Goal: Task Accomplishment & Management: Use online tool/utility

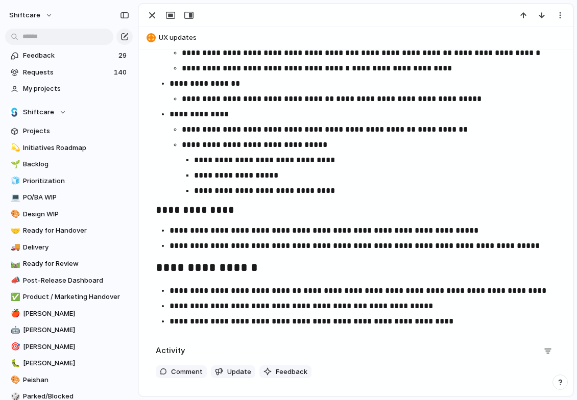
scroll to position [1023, 0]
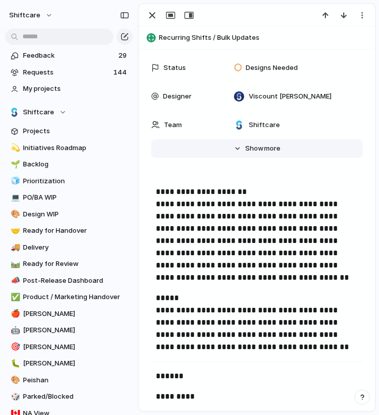
scroll to position [256, 0]
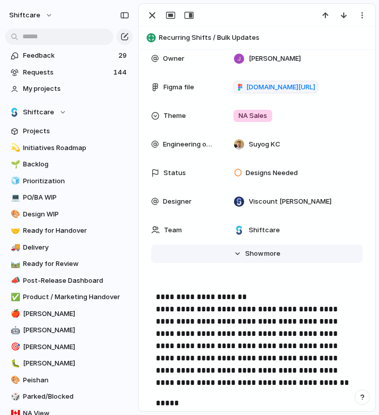
click at [233, 256] on button "Hide Show more" at bounding box center [256, 253] width 211 height 18
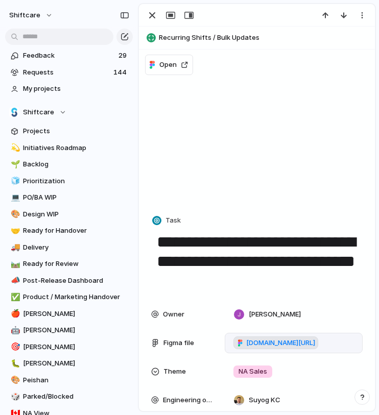
scroll to position [157, 0]
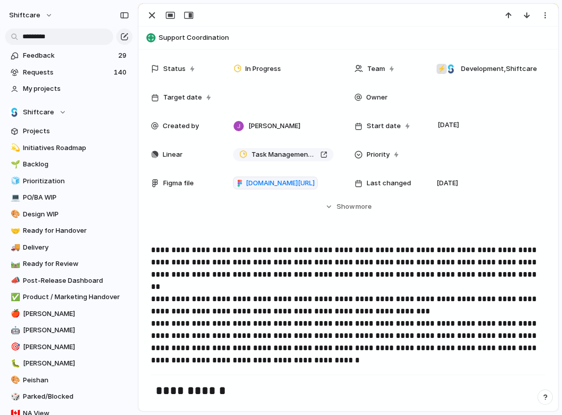
scroll to position [154, 0]
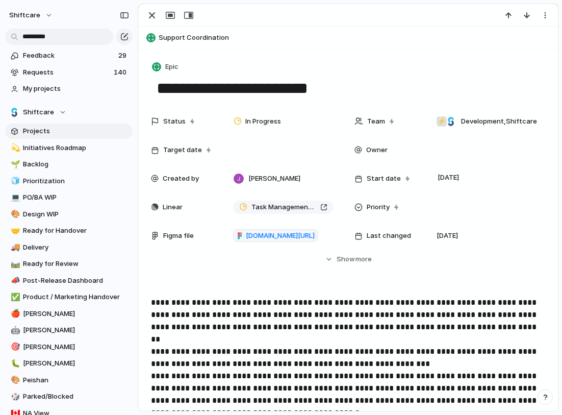
click at [36, 128] on span "Projects" at bounding box center [76, 131] width 106 height 10
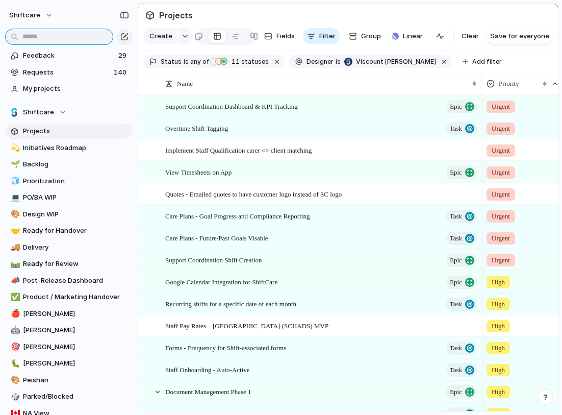
click at [52, 37] on input "text" at bounding box center [59, 37] width 108 height 16
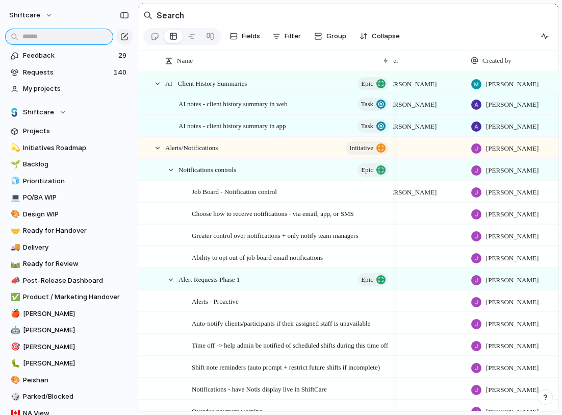
scroll to position [0, 318]
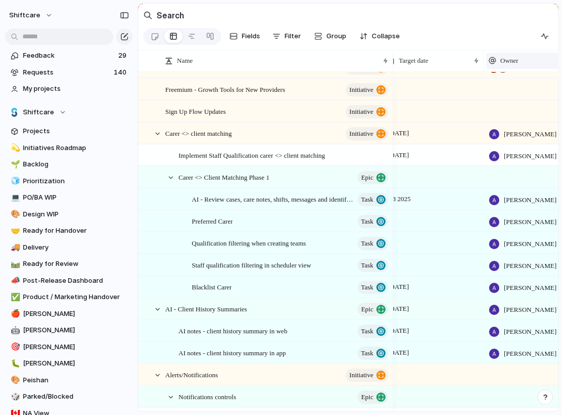
click at [517, 66] on span "Owner" at bounding box center [510, 61] width 18 height 10
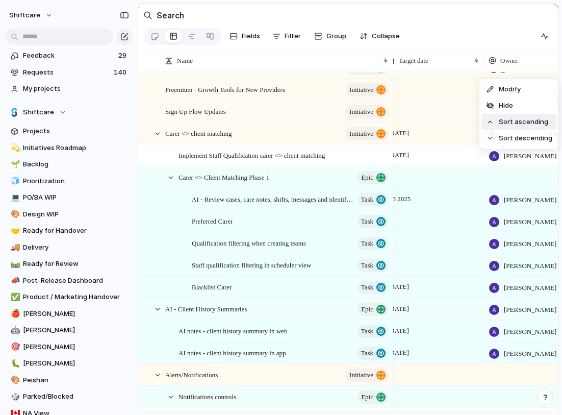
drag, startPoint x: 518, startPoint y: 136, endPoint x: 520, endPoint y: 121, distance: 14.8
click at [520, 121] on ul "Modify Hide Sort ascending Sort descending" at bounding box center [519, 114] width 79 height 70
click at [519, 121] on span "Sort ascending" at bounding box center [524, 122] width 50 height 10
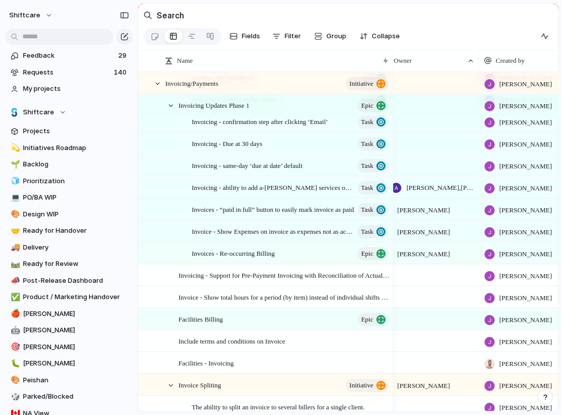
click at [468, 192] on span "Jonathan Agness , Abner Chua" at bounding box center [441, 188] width 68 height 10
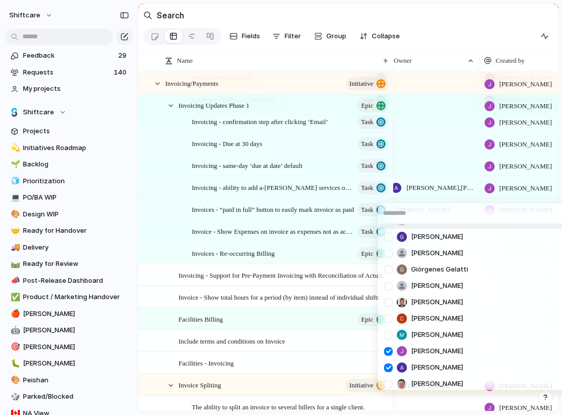
click at [514, 156] on div "Viscount Villanueva Anton Suba Gerda Decio Henry He Giórgenes Gelatti Jazmine M…" at bounding box center [281, 207] width 562 height 415
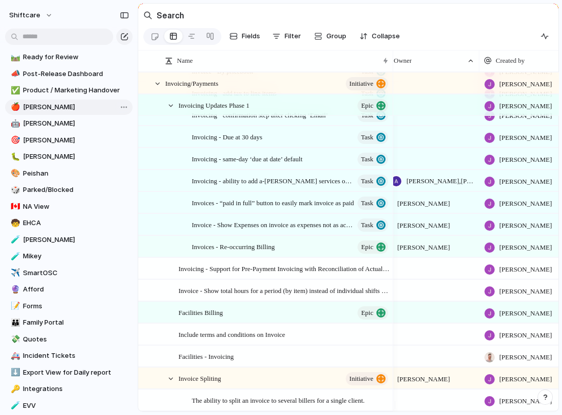
click at [28, 105] on span "[PERSON_NAME]" at bounding box center [76, 107] width 106 height 10
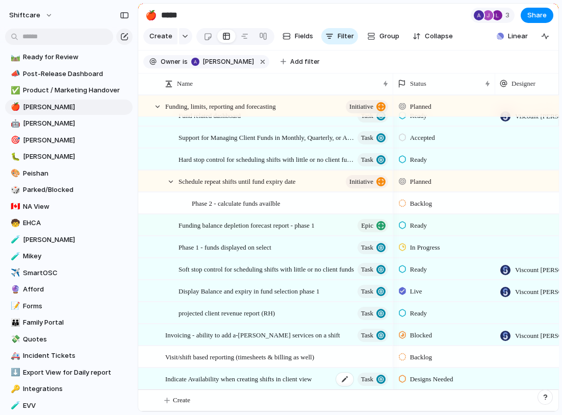
click at [262, 379] on span "Indicate Availability when creating shifts in client view" at bounding box center [238, 379] width 146 height 12
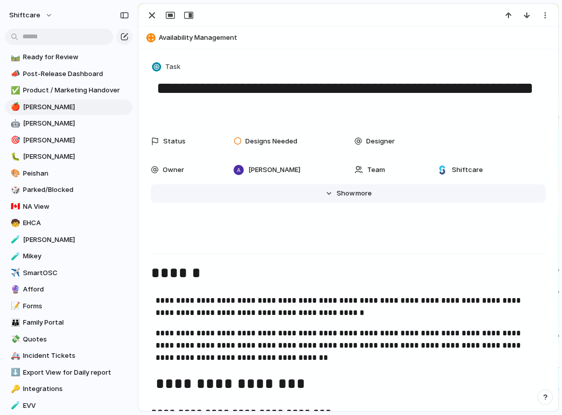
click at [358, 196] on span "more" at bounding box center [364, 193] width 16 height 10
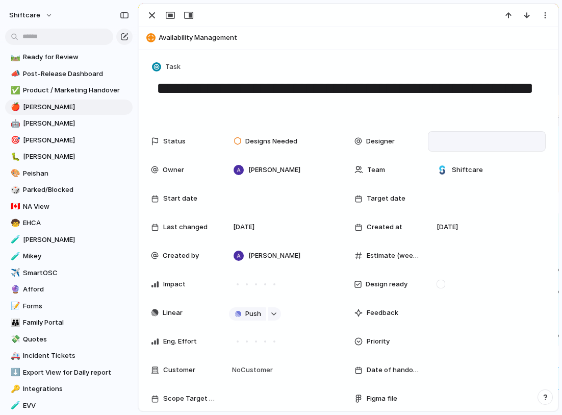
click at [442, 137] on div at bounding box center [487, 141] width 109 height 11
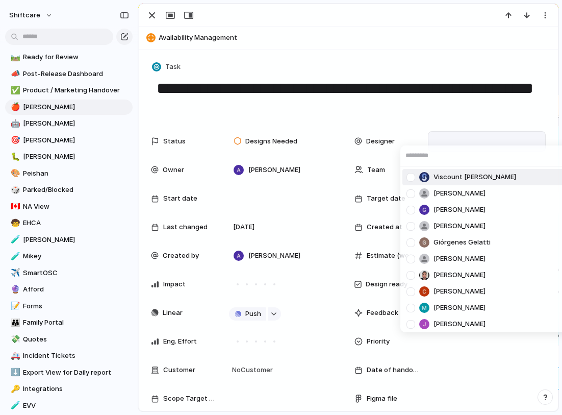
drag, startPoint x: 442, startPoint y: 175, endPoint x: 391, endPoint y: 179, distance: 51.2
click at [442, 175] on span "Viscount [PERSON_NAME]" at bounding box center [475, 177] width 83 height 10
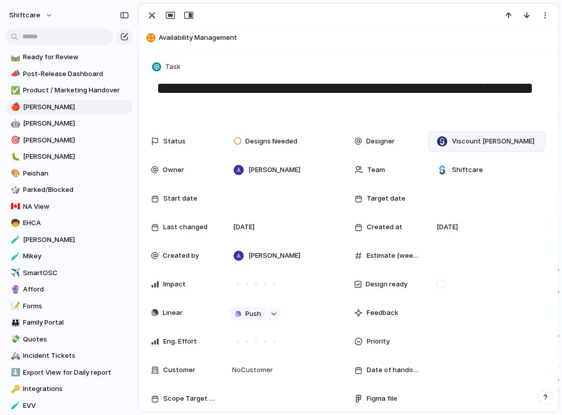
drag, startPoint x: 192, startPoint y: 103, endPoint x: 152, endPoint y: 83, distance: 45.2
click at [156, 83] on textarea "**********" at bounding box center [349, 98] width 386 height 41
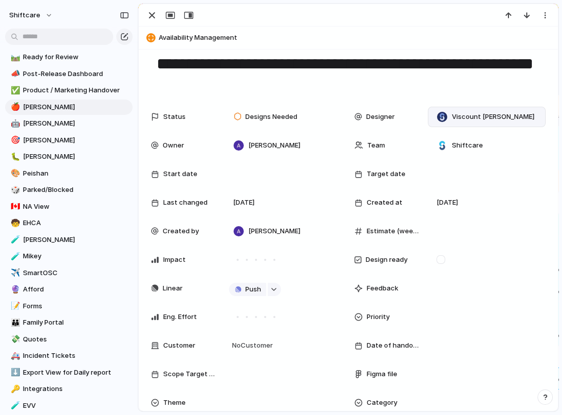
scroll to position [151, 0]
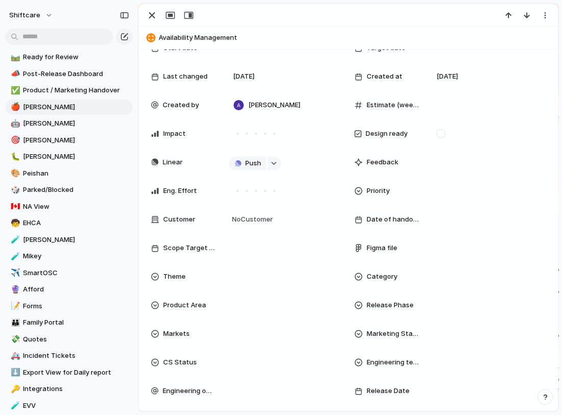
click at [382, 244] on span "Figma file" at bounding box center [382, 248] width 31 height 10
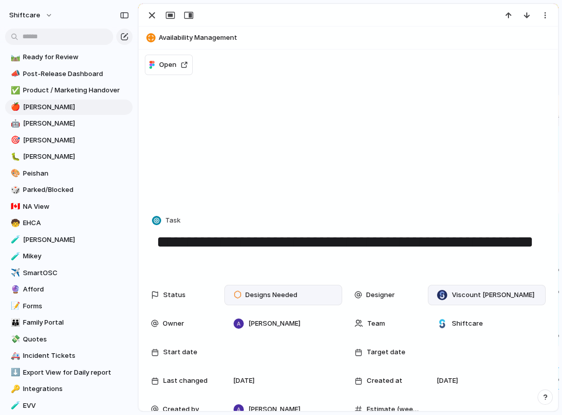
scroll to position [0, 0]
click at [259, 294] on span "Designs Needed" at bounding box center [271, 295] width 52 height 10
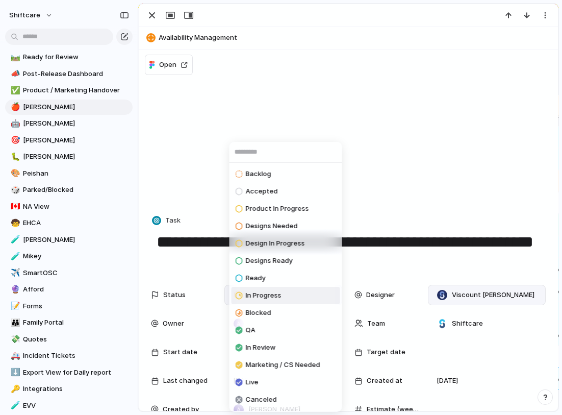
click at [257, 297] on span "In Progress" at bounding box center [264, 295] width 36 height 10
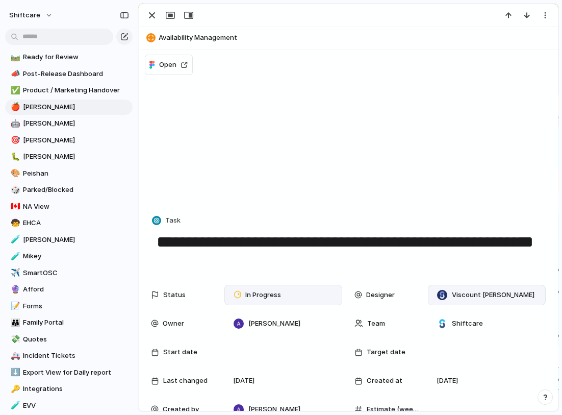
click at [263, 297] on span "In Progress" at bounding box center [263, 295] width 36 height 10
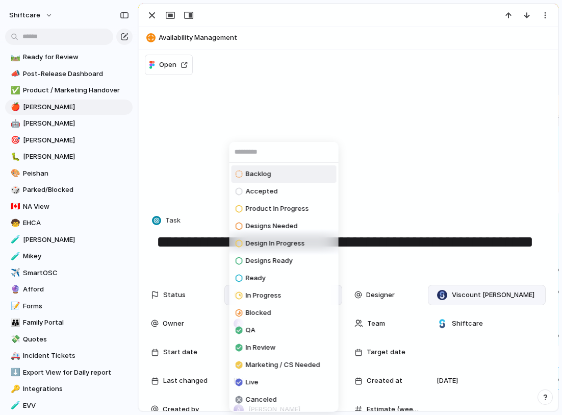
click at [271, 248] on span "Design In Progress" at bounding box center [275, 243] width 59 height 10
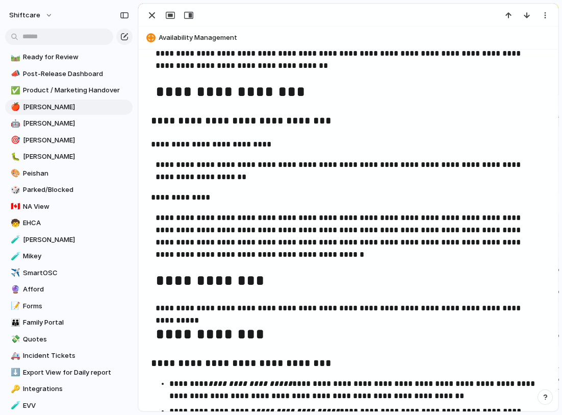
scroll to position [1110, 0]
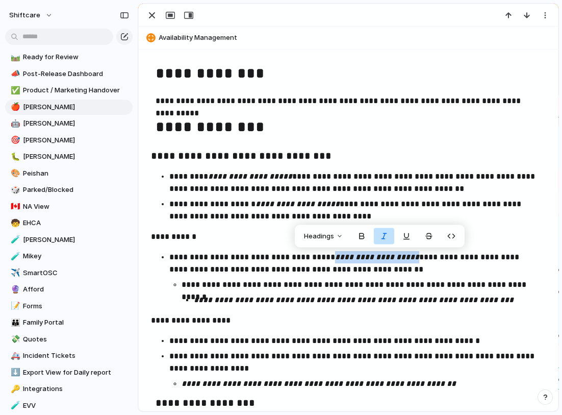
drag, startPoint x: 409, startPoint y: 256, endPoint x: 338, endPoint y: 256, distance: 70.9
click at [338, 256] on p "**********" at bounding box center [353, 263] width 368 height 24
copy em "**********"
click at [560, 311] on div "🍎 ***** 3 Share Create Fields Filter Group Zoom Collapse Linear Owner is Abner …" at bounding box center [350, 207] width 425 height 415
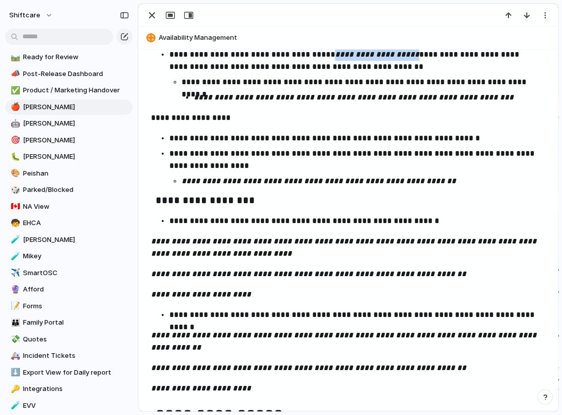
scroll to position [1326, 0]
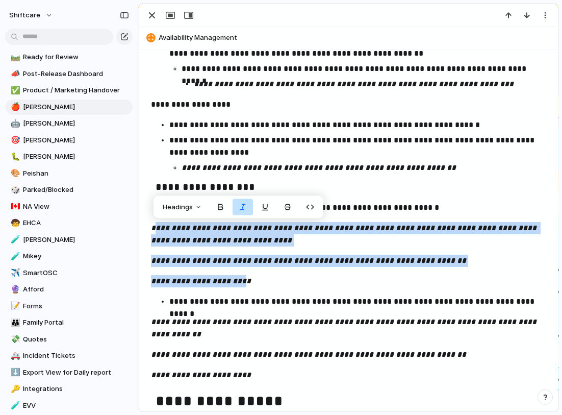
drag, startPoint x: 156, startPoint y: 228, endPoint x: 248, endPoint y: 282, distance: 106.2
click at [248, 282] on div "**********" at bounding box center [348, 16] width 395 height 1000
copy div "**********"
